Goal: Information Seeking & Learning: Learn about a topic

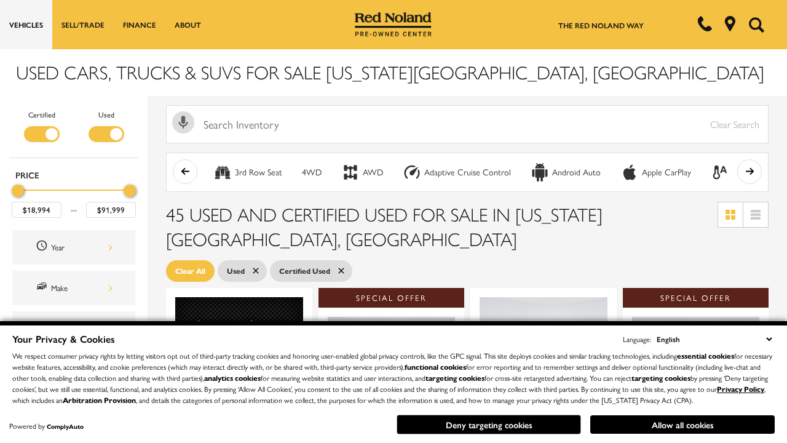
scroll to position [540, 0]
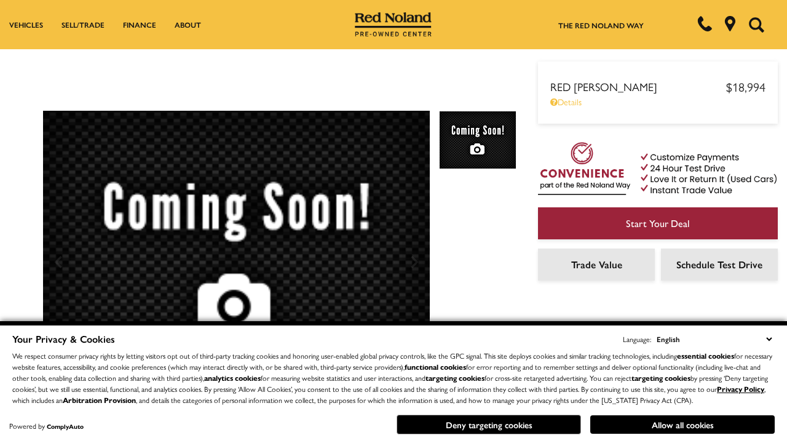
scroll to position [650, 0]
